Goal: Contribute content: Contribute content

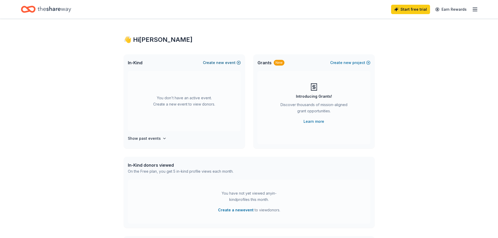
click at [223, 63] on span "new" at bounding box center [220, 63] width 8 height 6
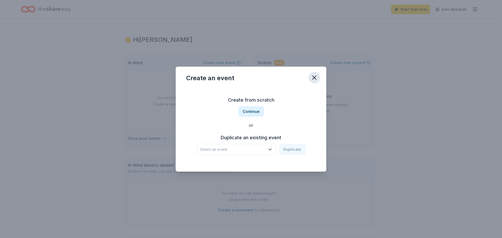
click at [312, 77] on icon "button" at bounding box center [314, 77] width 7 height 7
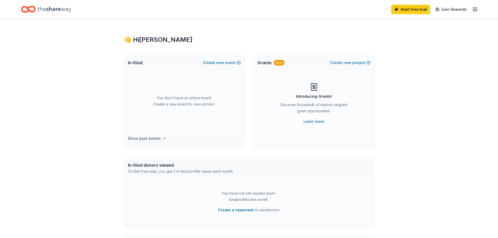
click at [158, 139] on h4 "Show past events" at bounding box center [144, 139] width 33 height 6
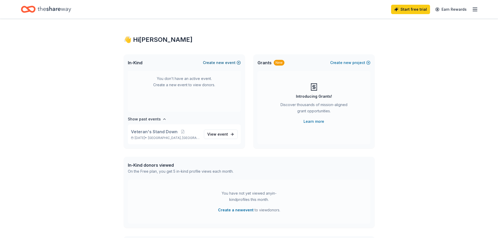
click at [222, 63] on span "new" at bounding box center [220, 63] width 8 height 6
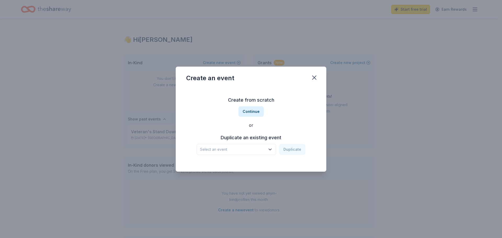
click at [268, 151] on button "Select an event" at bounding box center [237, 149] width 80 height 11
click at [261, 165] on div "Veteran's Stand Down Feb 22, 2025 · FL" at bounding box center [237, 167] width 78 height 17
click at [293, 147] on button "Duplicate" at bounding box center [292, 149] width 26 height 11
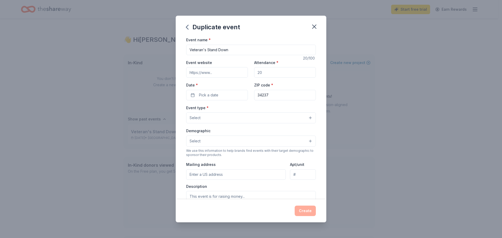
click at [234, 73] on input "Event website" at bounding box center [217, 72] width 62 height 10
click at [268, 73] on input "Attendance *" at bounding box center [285, 72] width 62 height 10
click at [268, 74] on input "Attendance *" at bounding box center [285, 72] width 62 height 10
click at [262, 71] on input "Attendance *" at bounding box center [285, 72] width 62 height 10
type input "2"
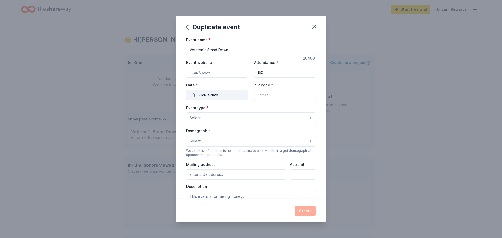
type input "150"
click at [215, 91] on button "Pick a date" at bounding box center [217, 95] width 62 height 10
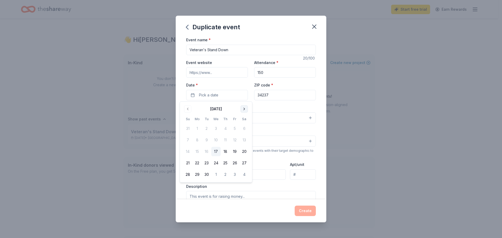
click at [246, 108] on button "Go to next month" at bounding box center [244, 108] width 7 height 7
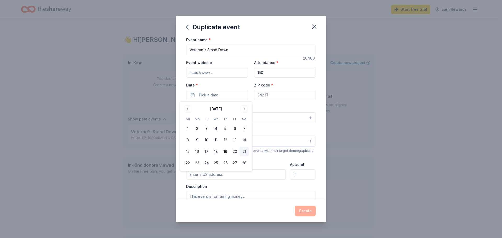
click at [246, 153] on button "21" at bounding box center [244, 151] width 9 height 9
click at [290, 108] on div "Event type * Select" at bounding box center [251, 114] width 130 height 19
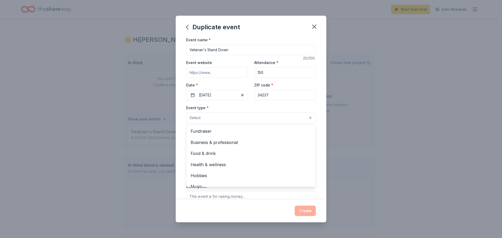
click at [303, 116] on button "Select" at bounding box center [251, 117] width 130 height 11
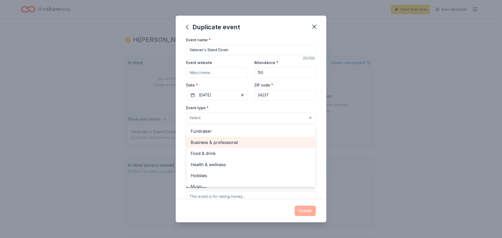
scroll to position [18, 0]
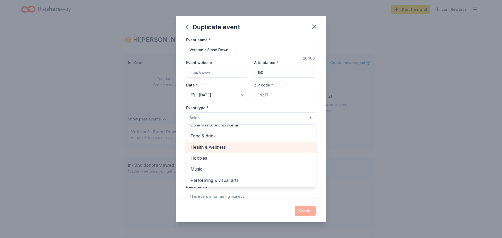
click at [289, 148] on span "Health & wellness" at bounding box center [251, 147] width 121 height 7
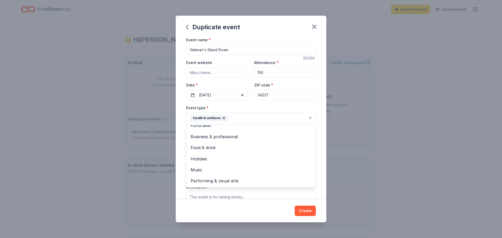
scroll to position [143, 0]
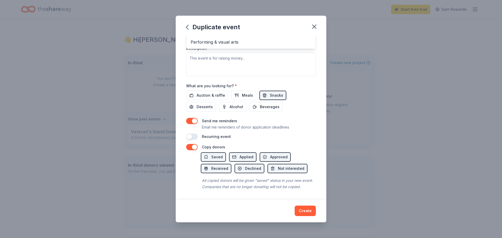
click at [271, 90] on div "Event name * Veteran's Stand Down 20 /100 Event website Attendance * 150 Date *…" at bounding box center [251, 19] width 130 height 242
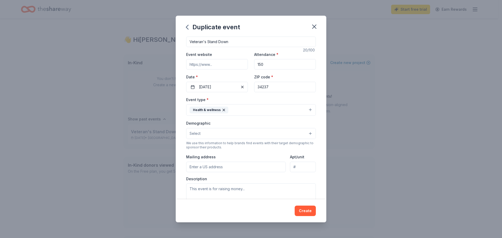
scroll to position [0, 0]
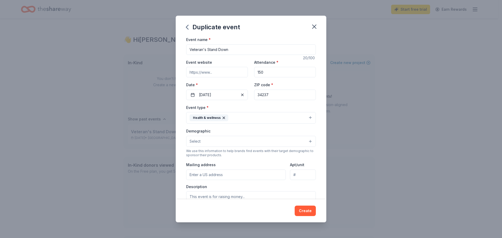
click at [308, 143] on button "Select" at bounding box center [251, 141] width 130 height 11
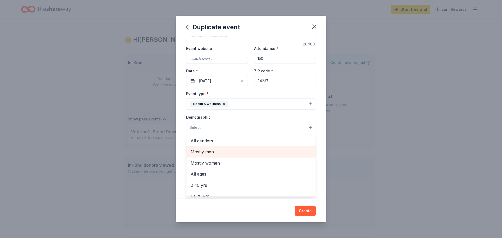
scroll to position [26, 0]
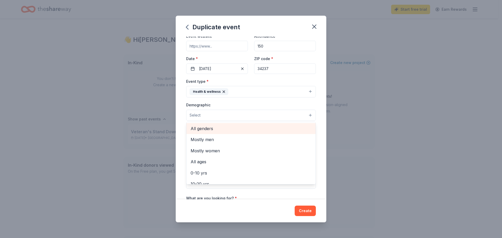
click at [257, 130] on span "All genders" at bounding box center [251, 128] width 121 height 7
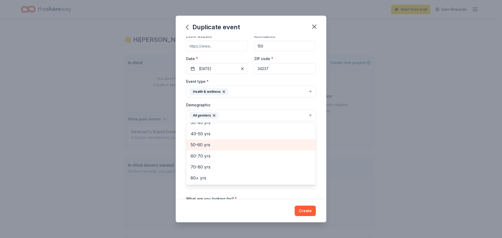
scroll to position [47, 0]
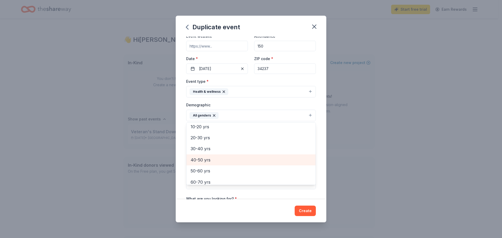
click at [250, 157] on span "40-50 yrs" at bounding box center [251, 160] width 121 height 7
click at [249, 161] on span "50-60 yrs" at bounding box center [251, 160] width 121 height 7
click at [249, 161] on span "60-70 yrs" at bounding box center [251, 160] width 121 height 7
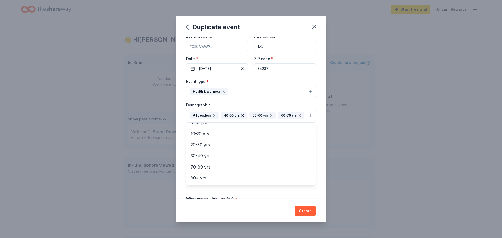
click at [322, 167] on div "Event name * Veteran's Stand Down 20 /100 Event website Attendance * 150 Date *…" at bounding box center [251, 118] width 151 height 163
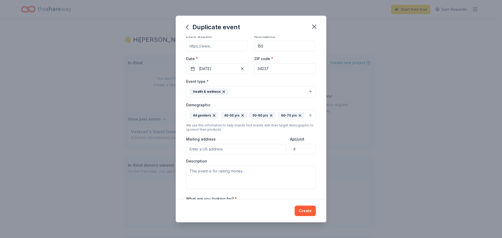
click at [256, 155] on input "Mailing address" at bounding box center [236, 149] width 100 height 10
type input "2688 Fruitville Road"
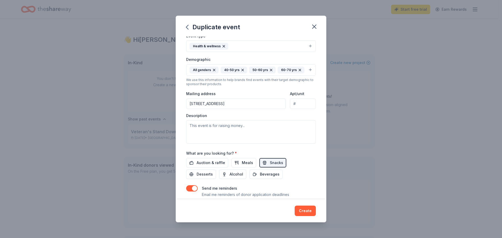
scroll to position [79, 0]
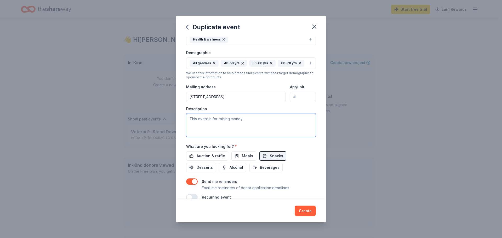
click at [262, 130] on textarea at bounding box center [251, 126] width 130 height 24
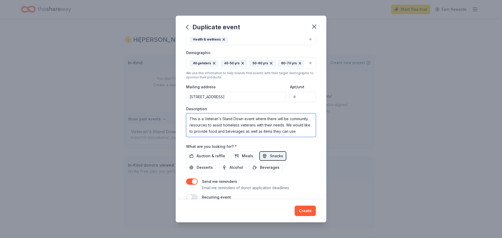
click at [305, 137] on textarea "This is a Veteran's Stand Down event where there will be community resources to…" at bounding box center [251, 126] width 130 height 24
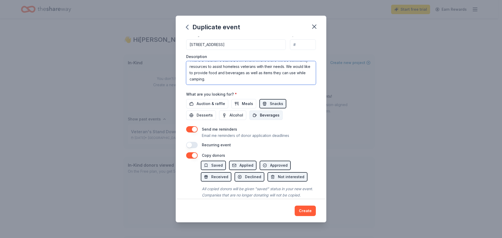
type textarea "This is a Veteran's Stand Down event where there will be community resources to…"
click at [270, 119] on span "Beverages" at bounding box center [270, 115] width 20 height 6
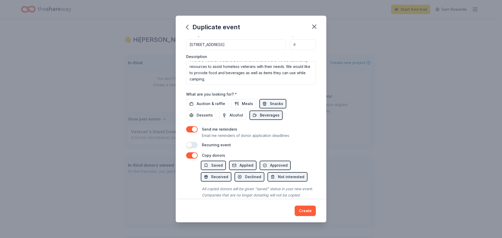
click at [192, 133] on button "button" at bounding box center [192, 129] width 12 height 6
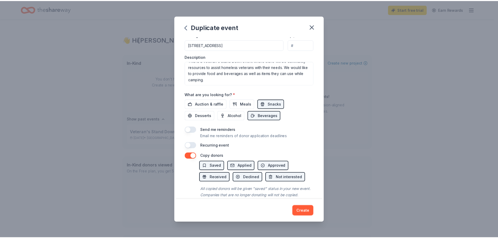
scroll to position [155, 0]
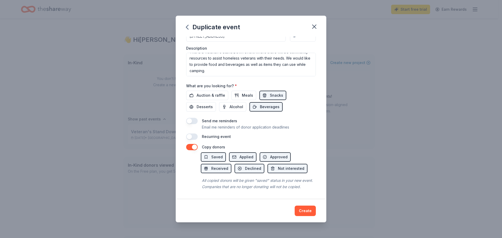
click at [301, 211] on button "Create" at bounding box center [305, 211] width 21 height 10
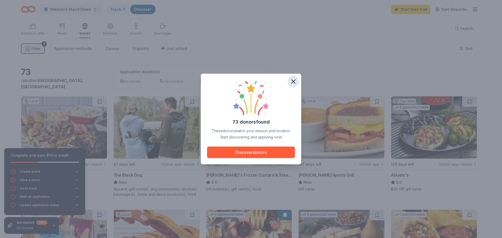
click at [294, 79] on icon "button" at bounding box center [293, 81] width 7 height 7
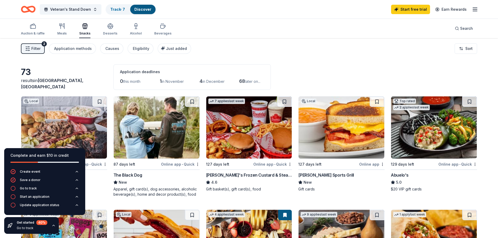
click at [295, 59] on div "Filter 2 Application methods Causes Eligibility Just added Sort" at bounding box center [249, 48] width 498 height 21
click at [99, 188] on div "Monetary, food, gift card(s)" at bounding box center [64, 189] width 86 height 5
click at [273, 47] on div "Filter 2 Application methods Causes Eligibility Just added Sort" at bounding box center [249, 48] width 498 height 21
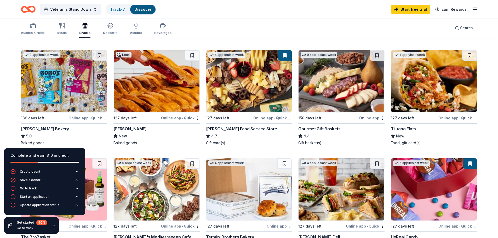
scroll to position [157, 0]
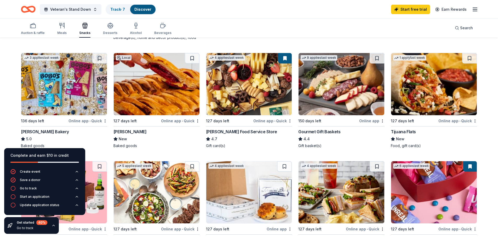
click at [243, 132] on div "[PERSON_NAME] Food Service Store" at bounding box center [241, 132] width 71 height 6
